Goal: Task Accomplishment & Management: Use online tool/utility

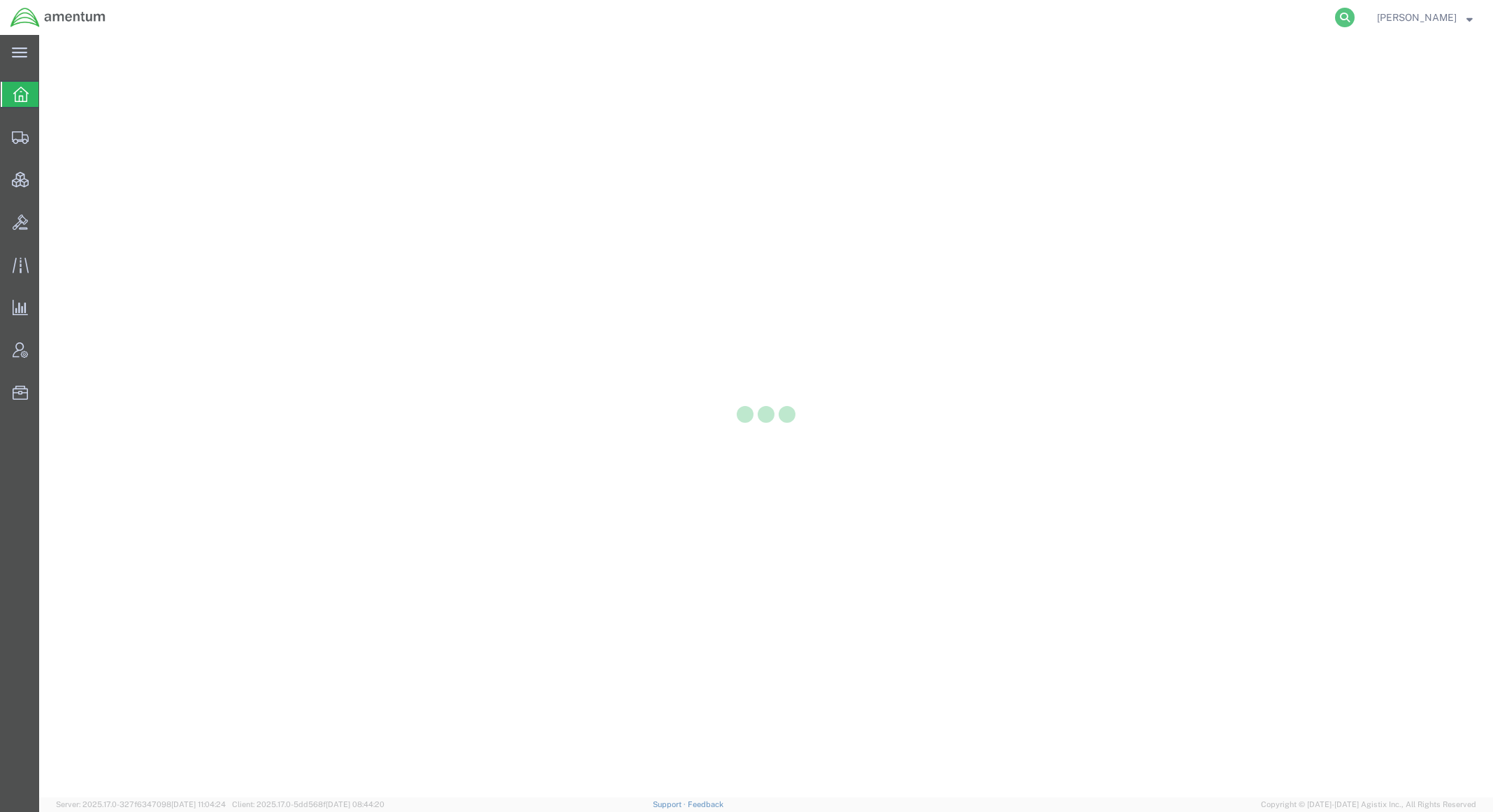
click at [1340, 16] on icon at bounding box center [1344, 17] width 19 height 19
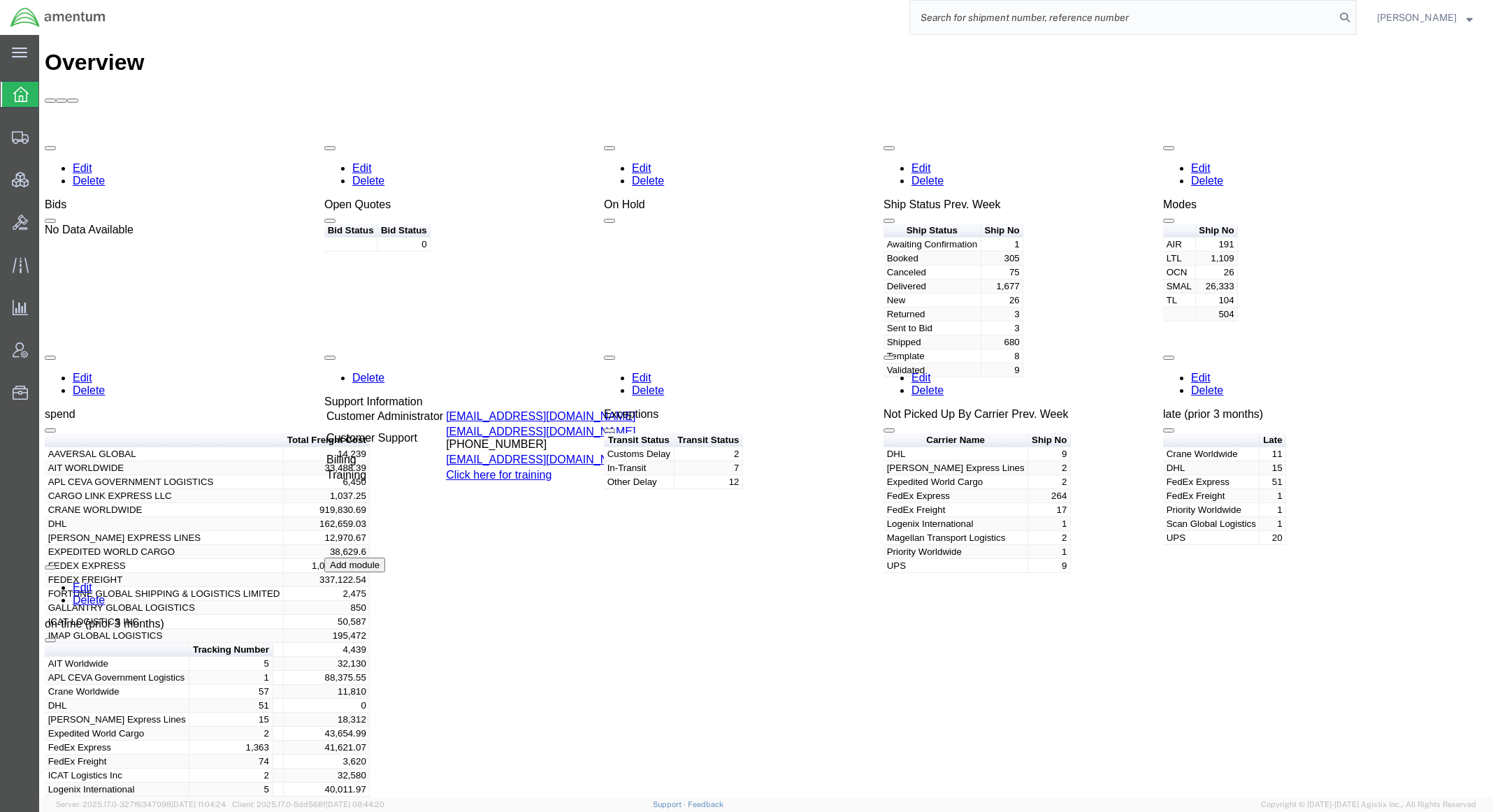
paste input "56524776"
type input "56524776"
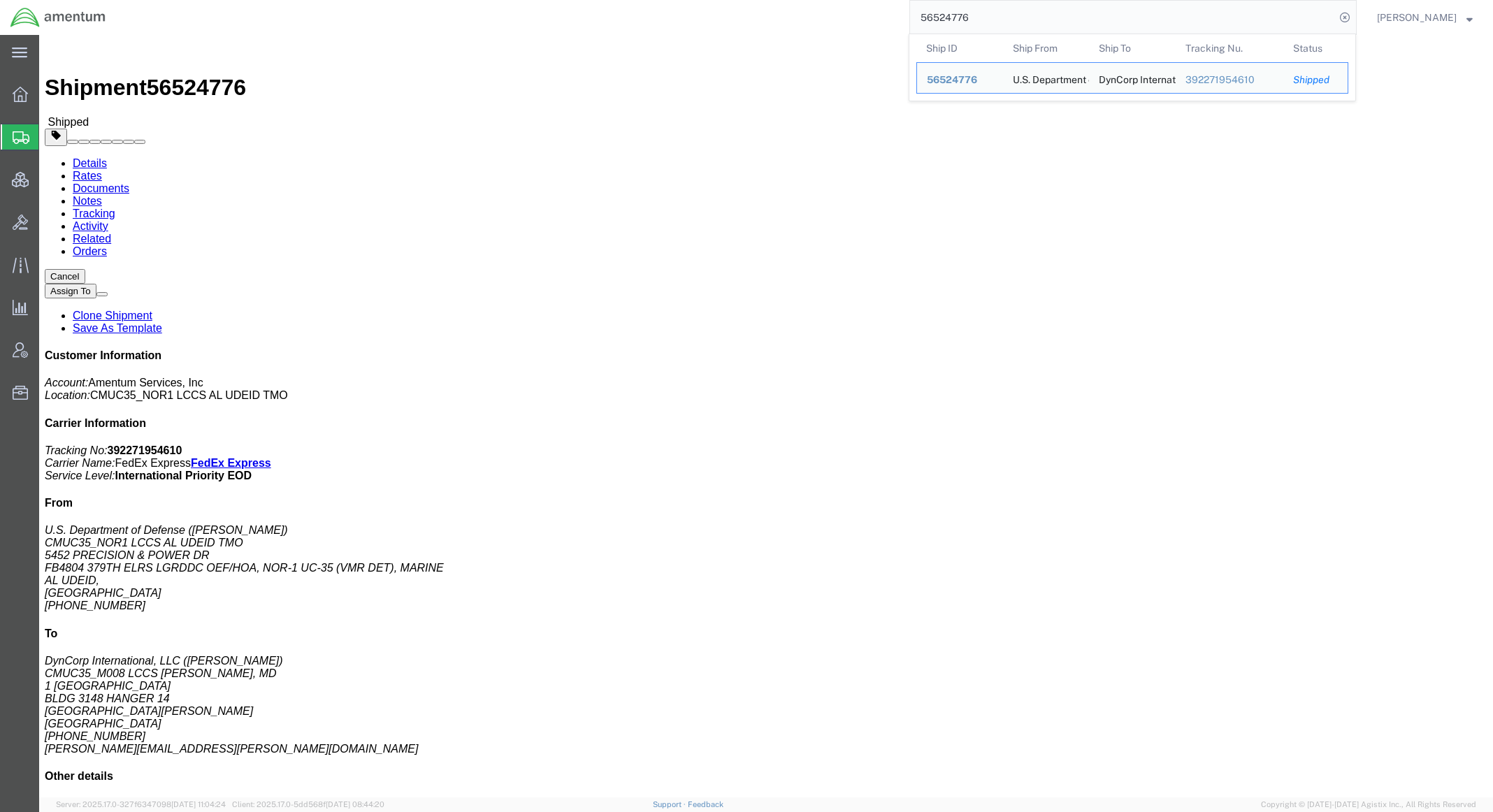
click link "Documents"
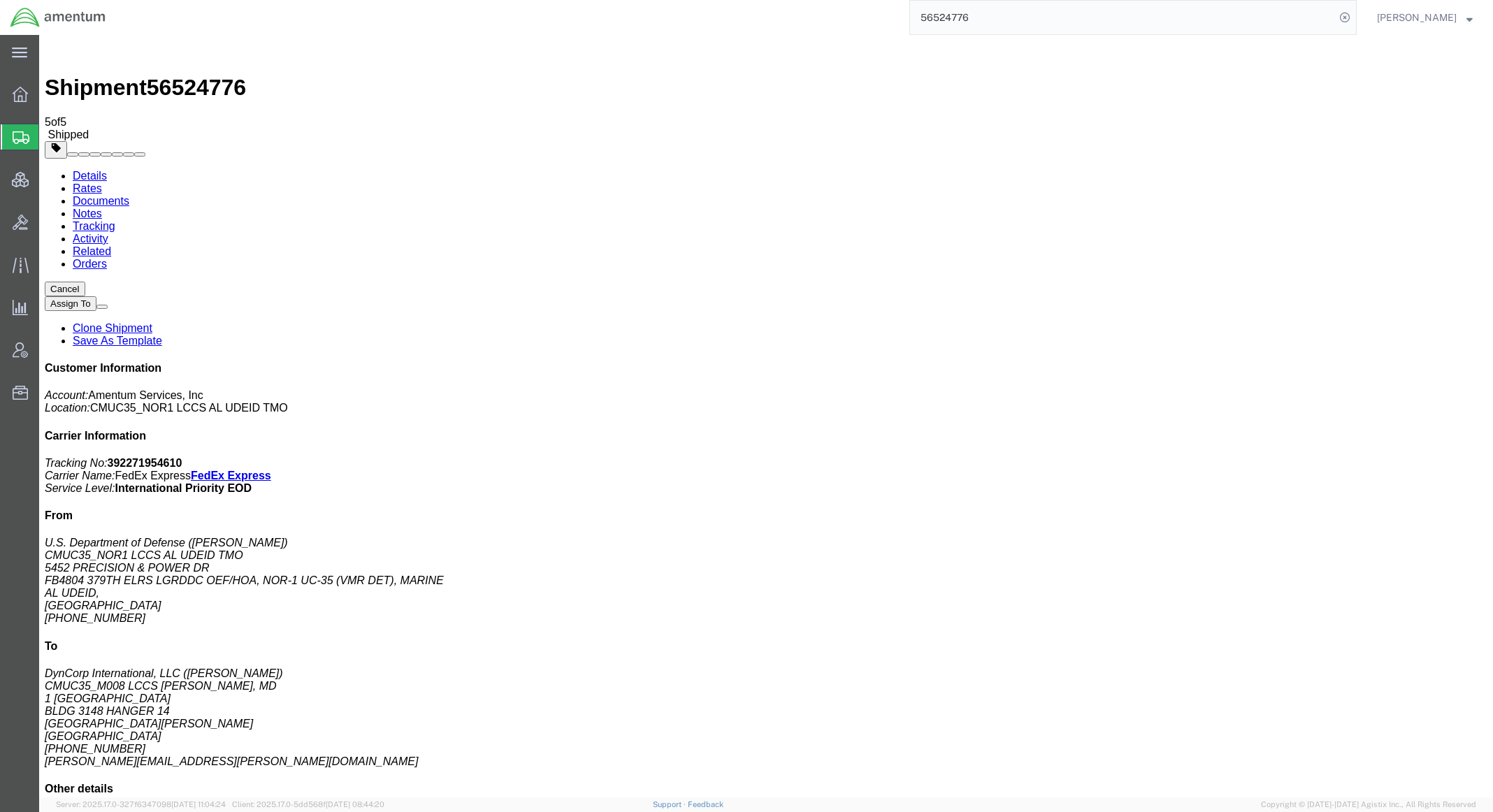
checkbox input "false"
checkbox input "true"
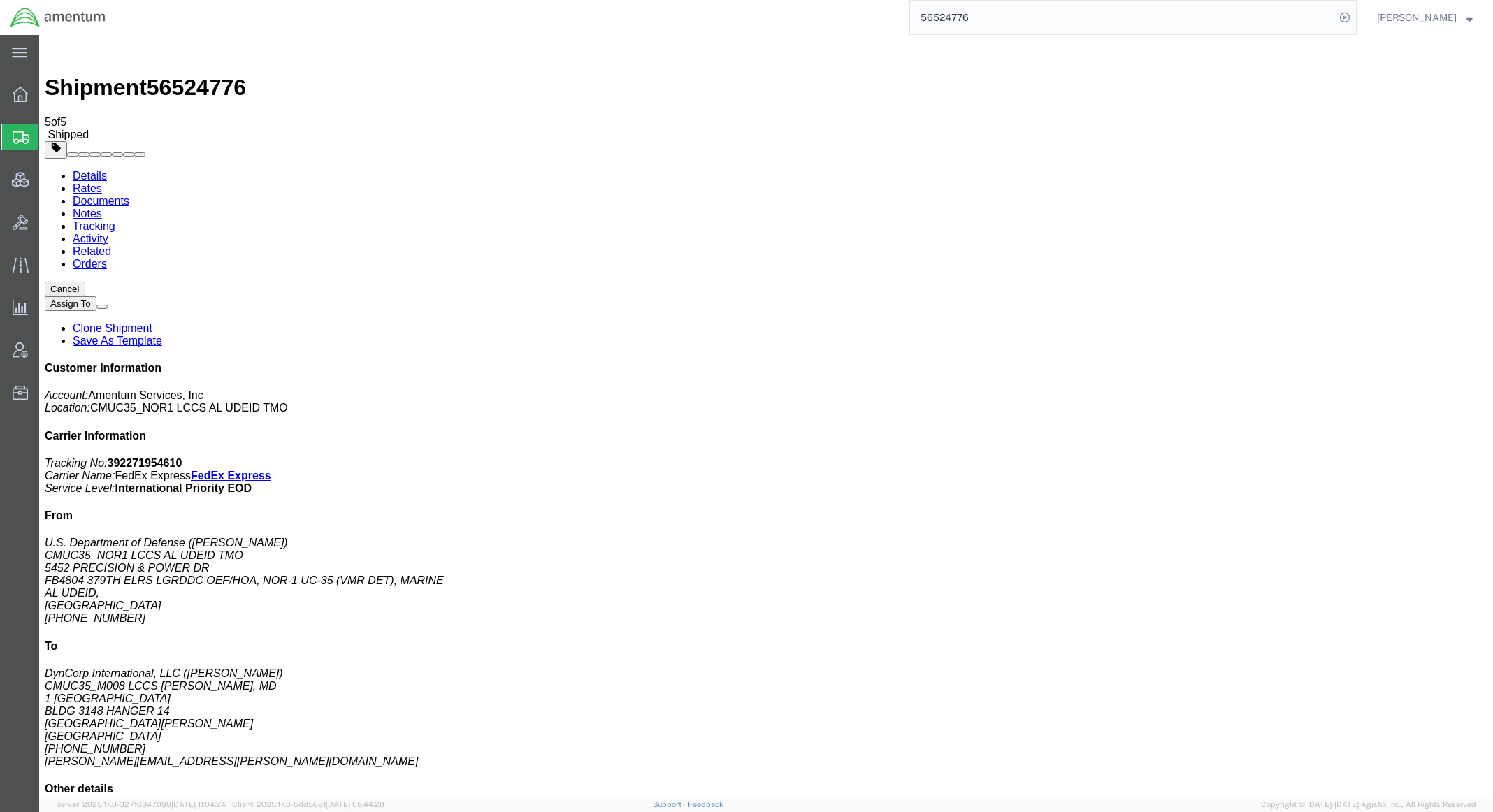
click at [77, 170] on link "Details" at bounding box center [90, 175] width 34 height 12
drag, startPoint x: 1083, startPoint y: 203, endPoint x: 1072, endPoint y: 197, distance: 12.5
click p "Customer Ref: DCO-25230-166977 Booking Number: DCO-25230-166977 Department: CMU…"
copy b "SNOR-25230-0347"
click p "Customer Ref: DCO-25230-166977 Booking Number: DCO-25230-166977 Department: CMU…"
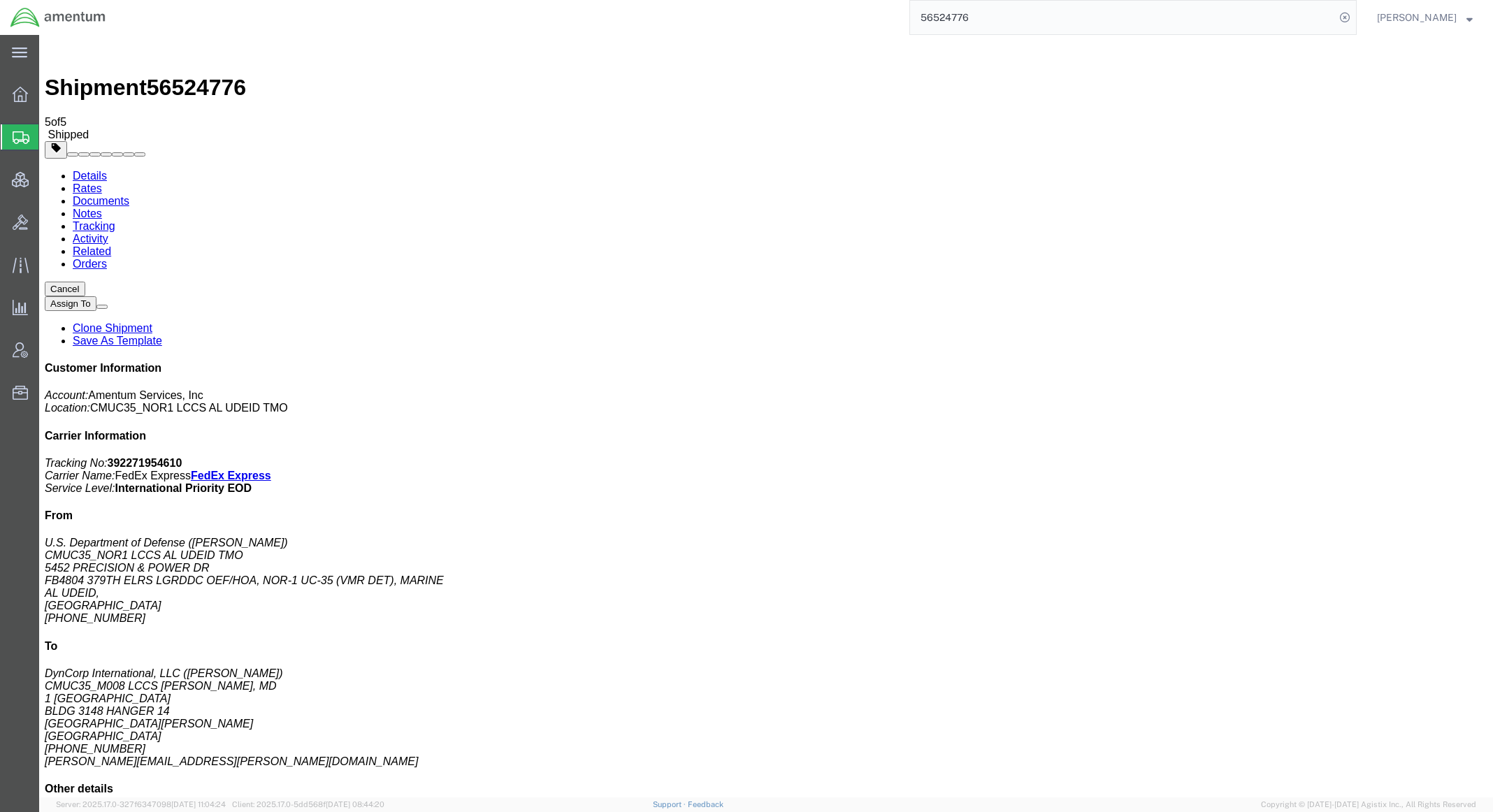
drag, startPoint x: 1082, startPoint y: 198, endPoint x: 1074, endPoint y: 201, distance: 8.5
click p "Customer Ref: DCO-25230-166977 Booking Number: DCO-25230-166977 Department: CMU…"
click at [50, 135] on span "Shipments" at bounding box center [44, 137] width 11 height 28
